Goal: Use online tool/utility: Utilize a website feature to perform a specific function

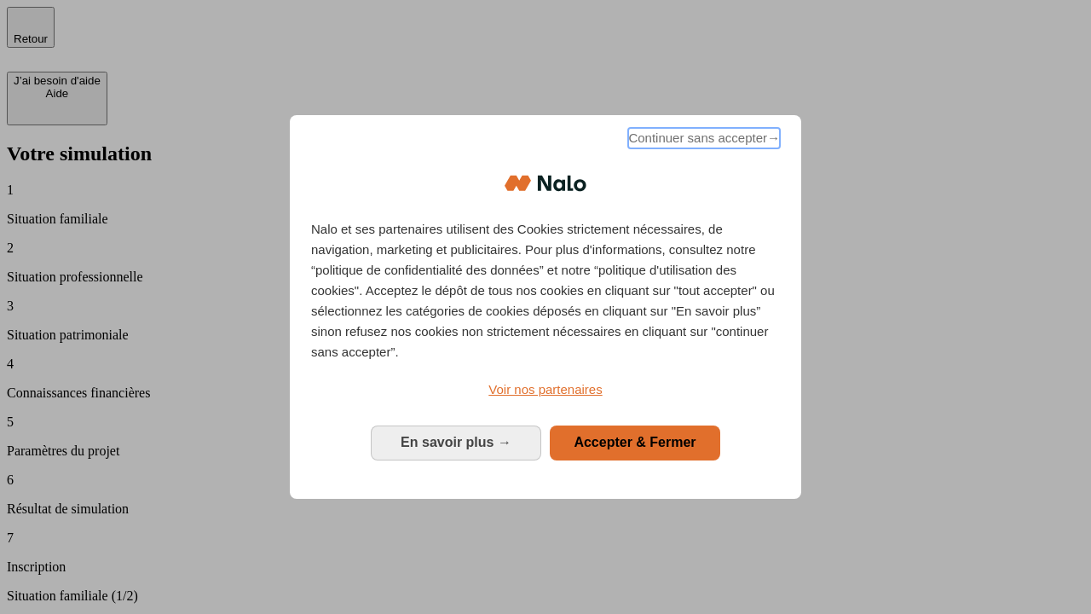
click at [702, 141] on span "Continuer sans accepter →" at bounding box center [704, 138] width 152 height 20
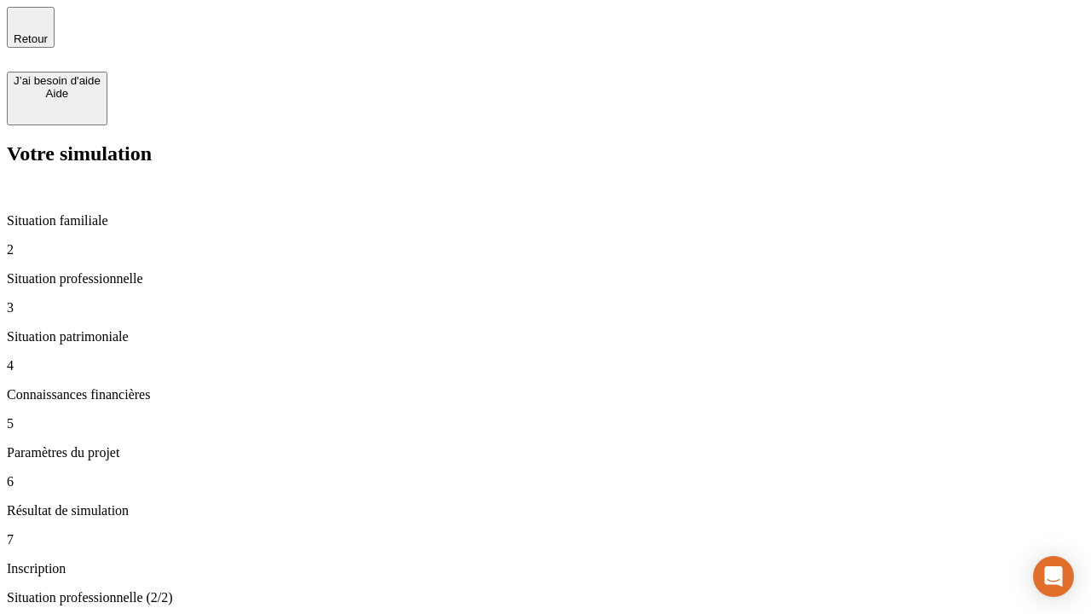
type input "30 000"
